Goal: Task Accomplishment & Management: Manage account settings

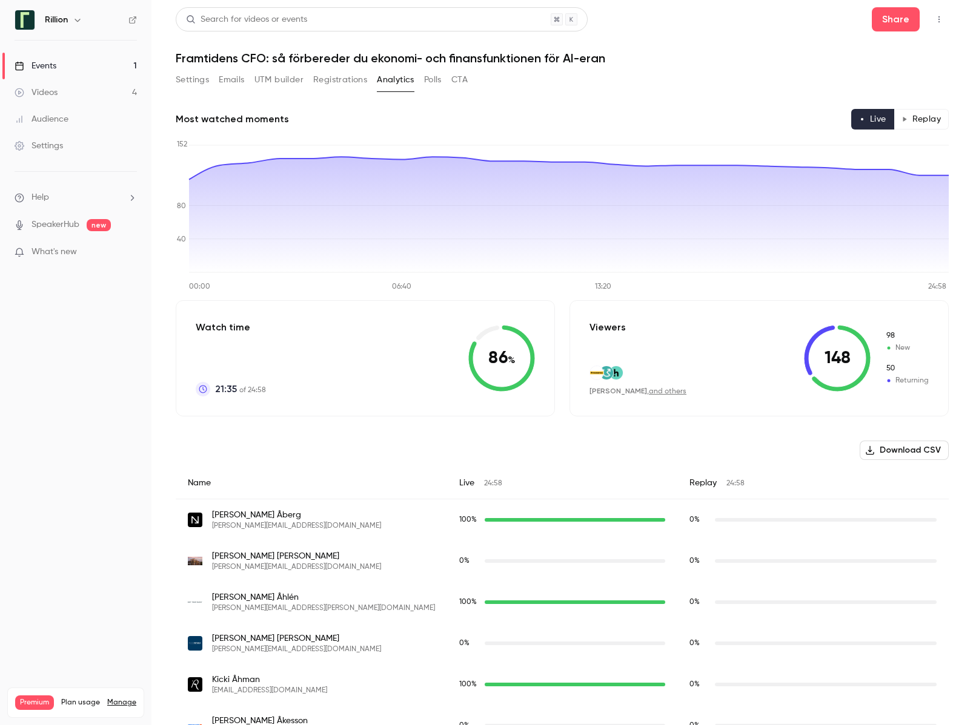
click at [934, 119] on button "Replay" at bounding box center [920, 119] width 55 height 21
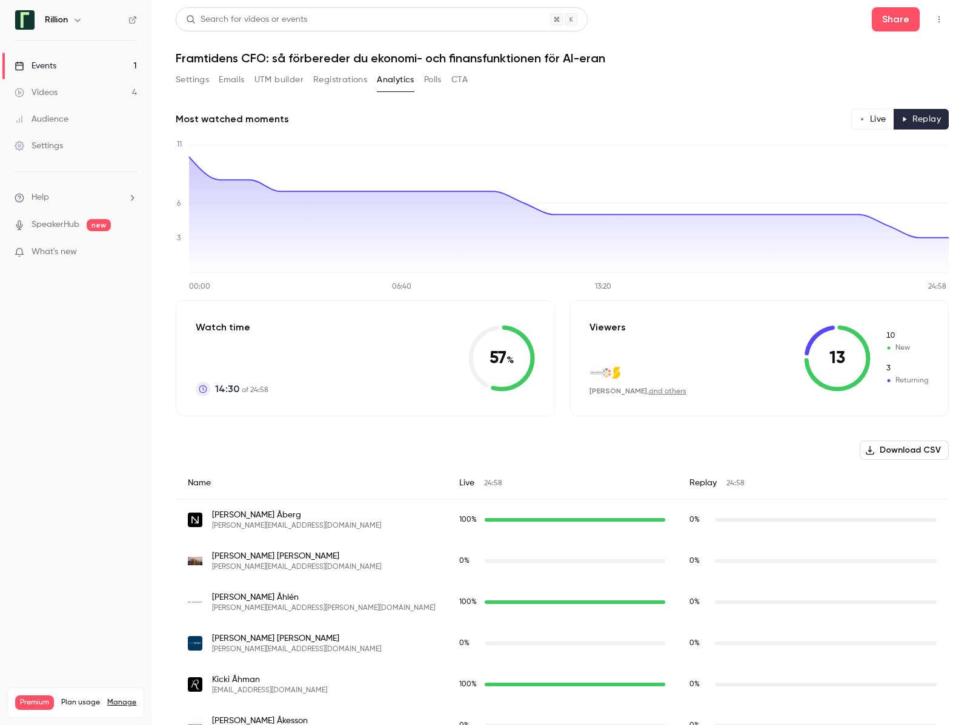
click at [112, 65] on link "Events 1" at bounding box center [75, 66] width 151 height 27
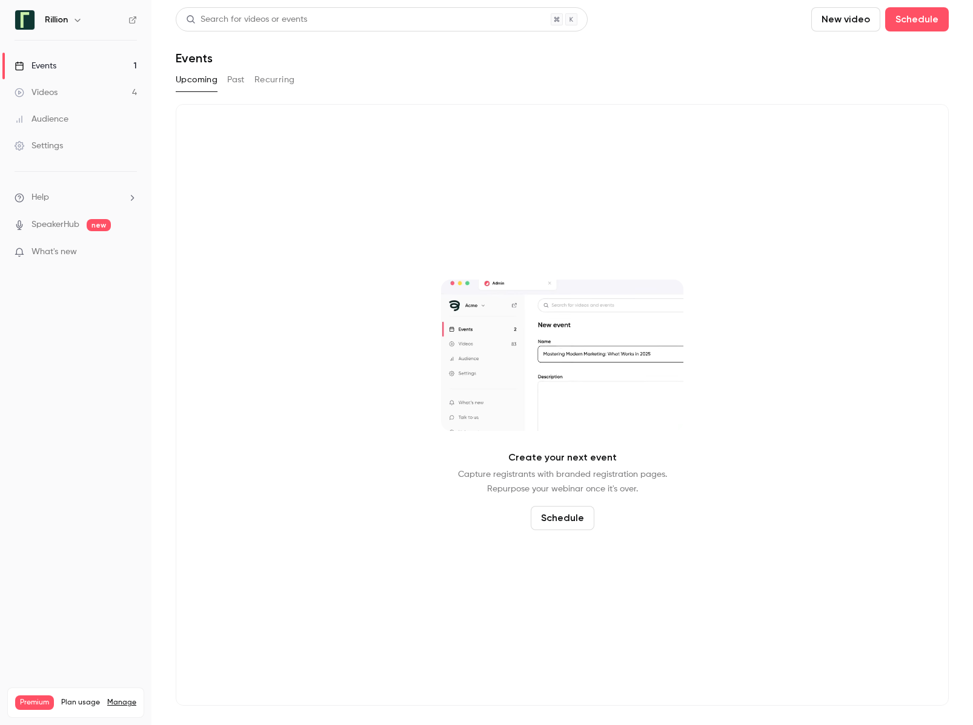
click at [238, 84] on button "Past" at bounding box center [236, 79] width 18 height 19
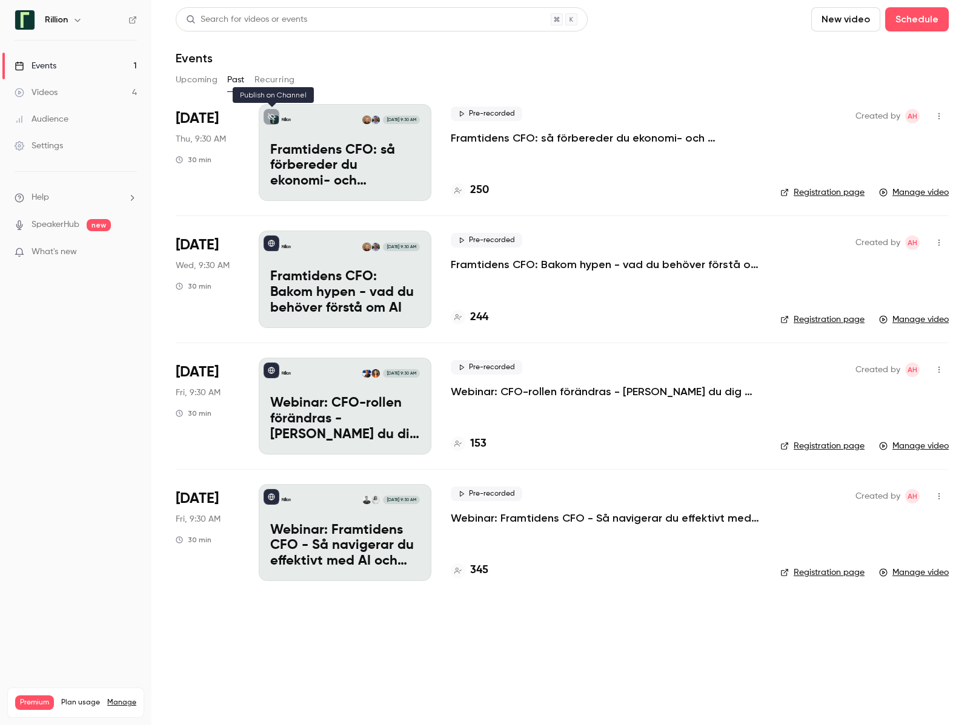
click at [273, 116] on icon at bounding box center [271, 116] width 7 height 7
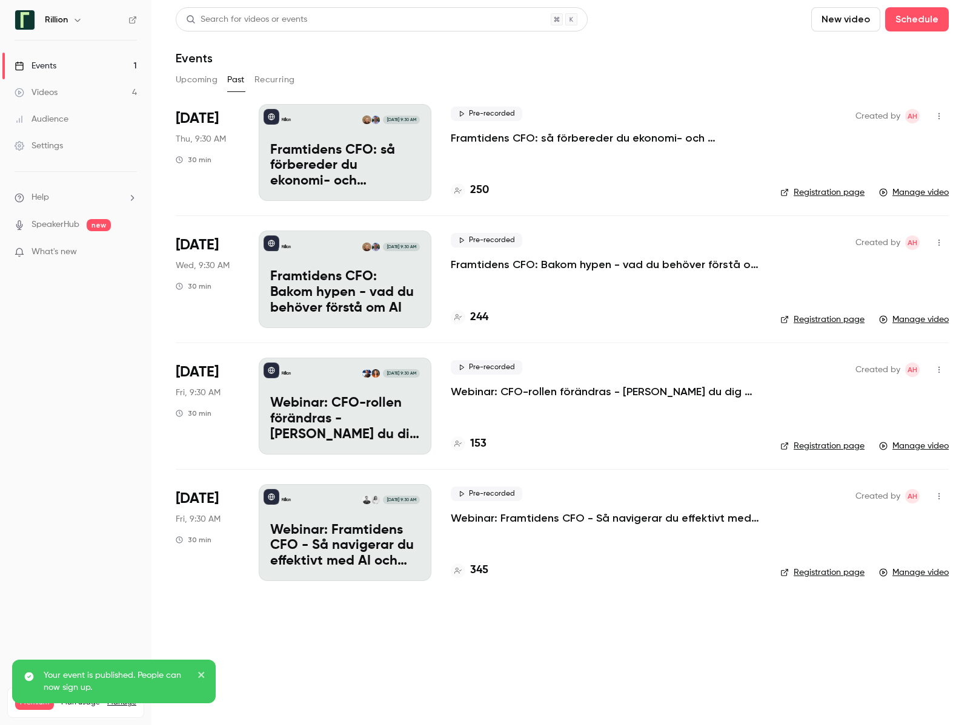
click at [834, 191] on link "Registration page" at bounding box center [822, 193] width 84 height 12
